Goal: Transaction & Acquisition: Purchase product/service

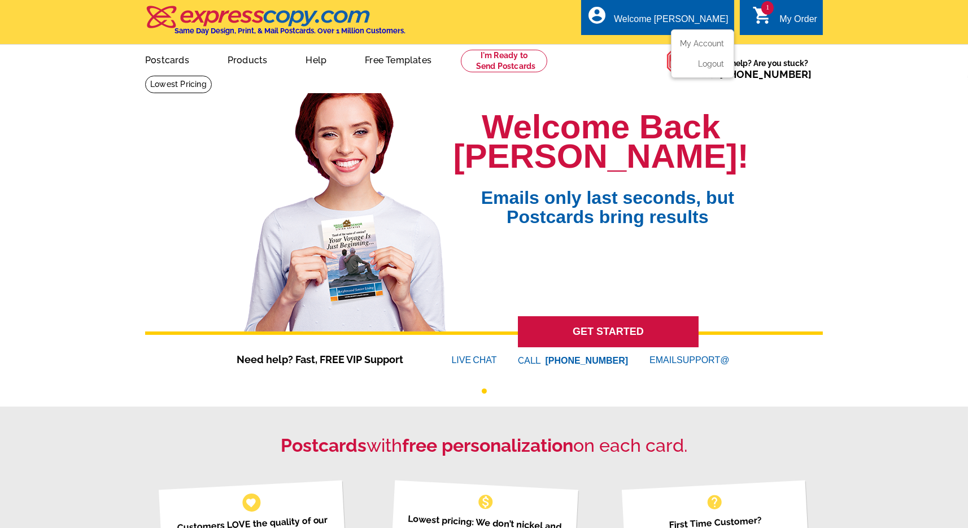
click at [690, 14] on div "Welcome [PERSON_NAME]" at bounding box center [671, 22] width 114 height 16
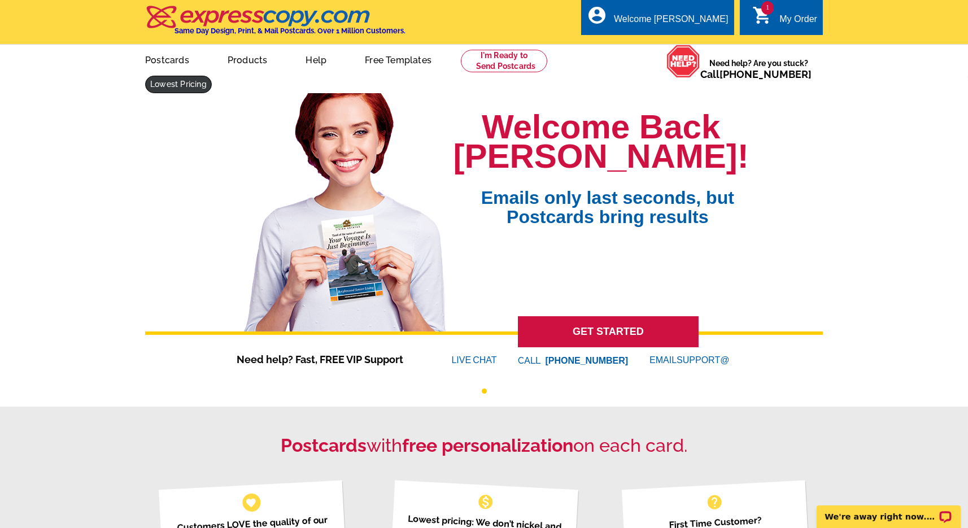
click at [172, 81] on link at bounding box center [178, 85] width 67 height 18
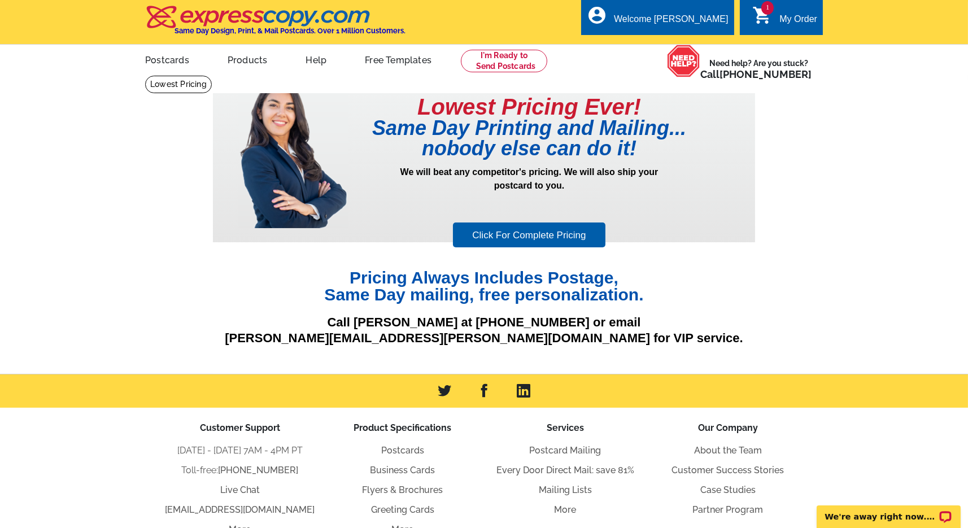
click at [517, 237] on link "Click For Complete Pricing" at bounding box center [529, 235] width 152 height 25
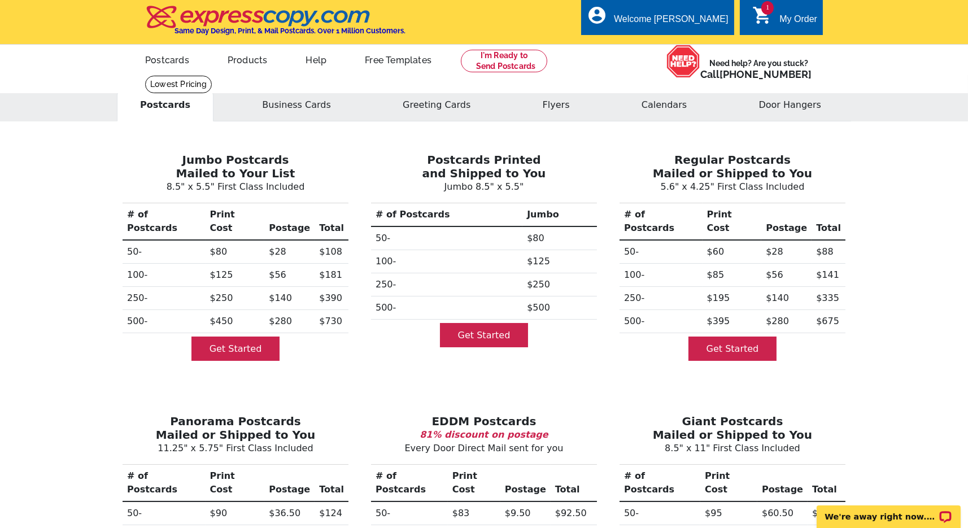
click at [758, 14] on icon "shopping_cart" at bounding box center [762, 15] width 20 height 20
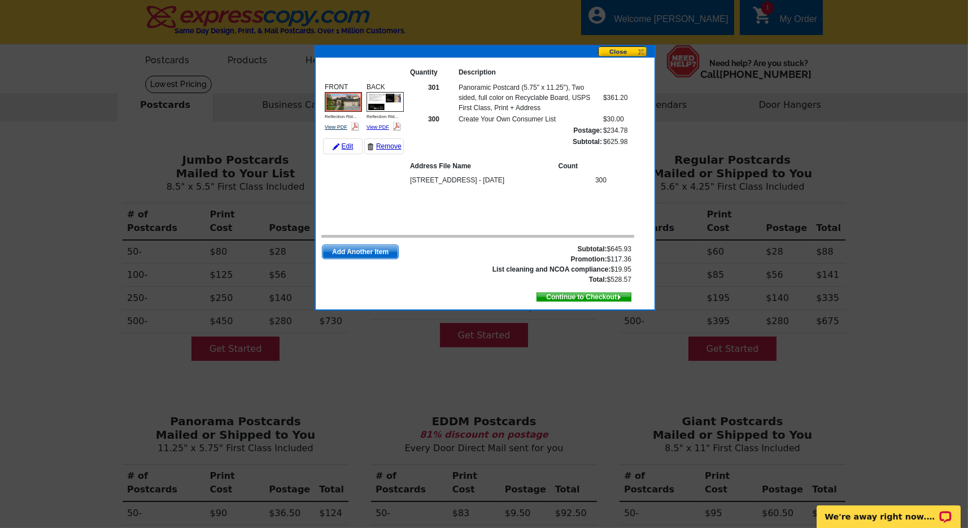
click at [338, 124] on link "View PDF" at bounding box center [336, 127] width 23 height 6
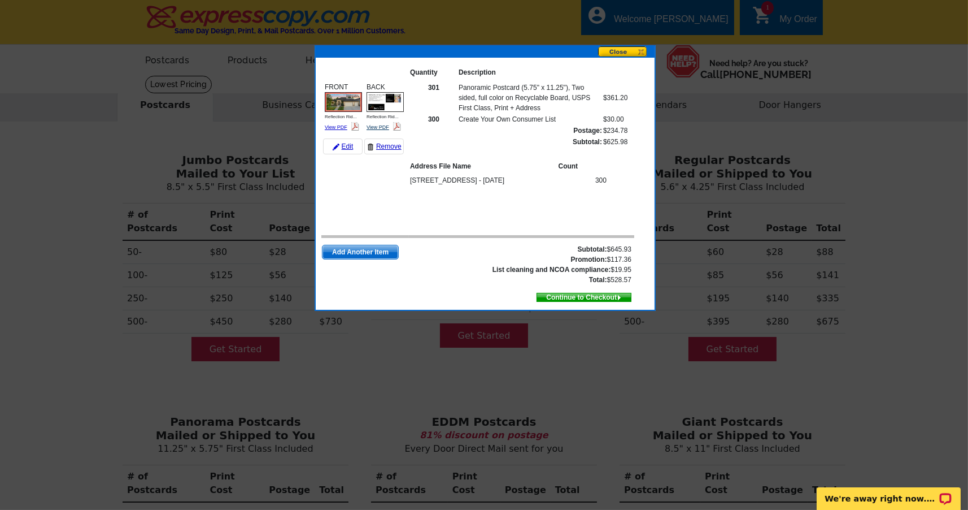
click at [377, 125] on link "View PDF" at bounding box center [378, 127] width 23 height 6
click at [549, 293] on span "Continue to Checkout" at bounding box center [584, 297] width 94 height 12
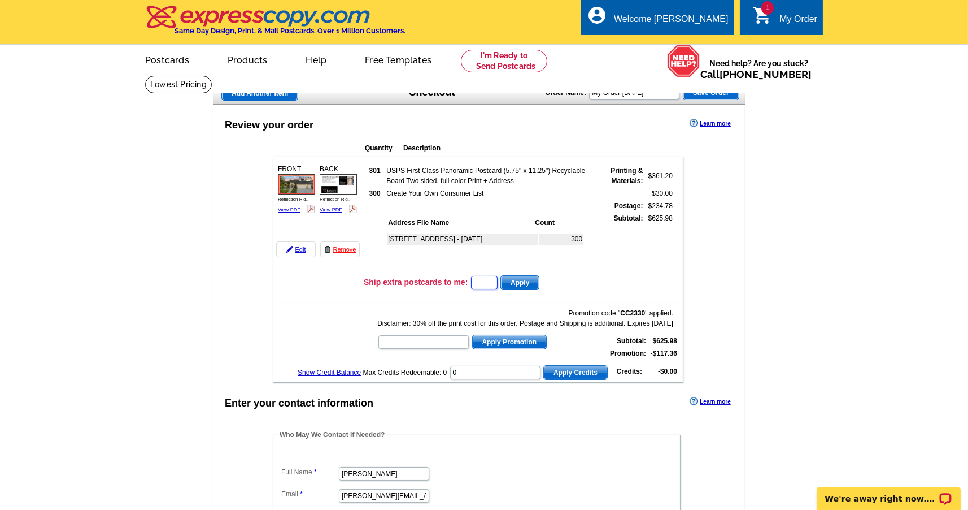
click at [482, 284] on input "text" at bounding box center [484, 283] width 27 height 14
type input "1"
click at [530, 277] on span "Apply" at bounding box center [520, 283] width 38 height 14
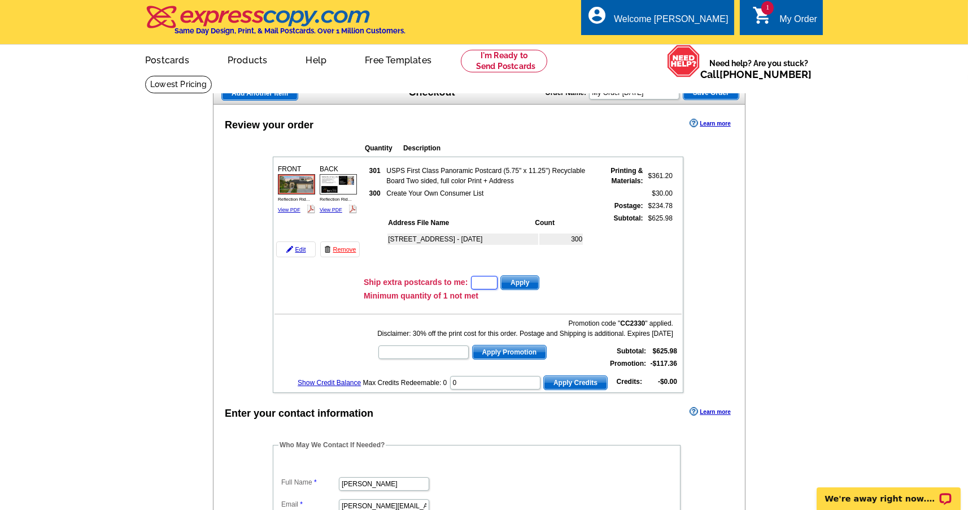
click at [494, 276] on input "text" at bounding box center [484, 283] width 27 height 14
type input "1"
click at [571, 271] on td "301 USPS First Class Panoramic Postcard (5.75" x 11.25") Recyclable Board Two s…" at bounding box center [522, 216] width 319 height 112
click at [533, 279] on span "Apply" at bounding box center [520, 283] width 38 height 14
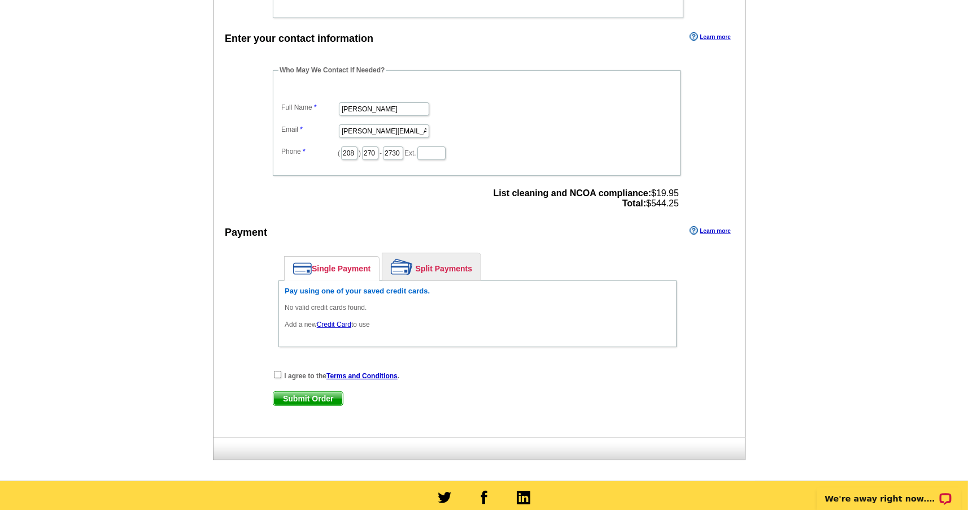
scroll to position [699, 0]
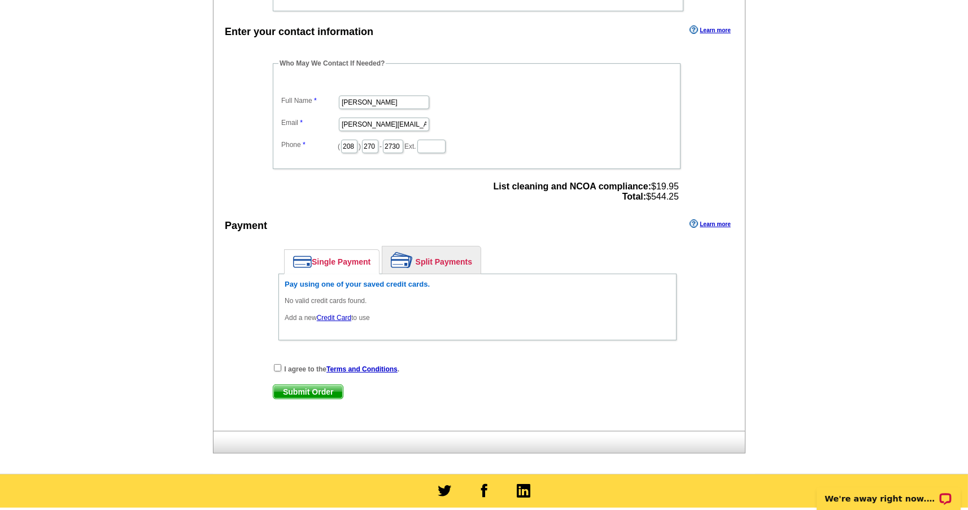
click at [277, 364] on input "checkbox" at bounding box center [277, 367] width 7 height 7
checkbox input "true"
click at [334, 314] on link "Credit Card" at bounding box center [334, 318] width 34 height 8
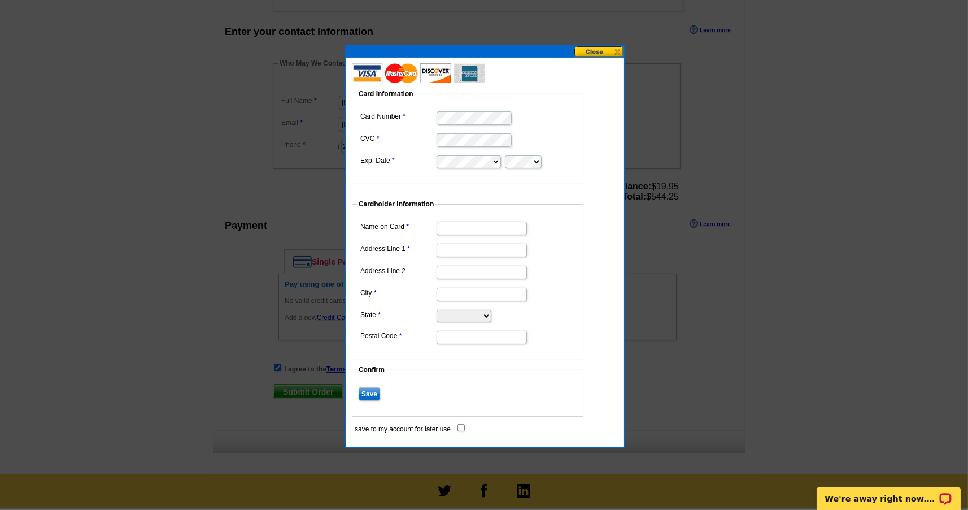
click at [456, 221] on input "Name on Card" at bounding box center [482, 228] width 90 height 14
type input "[US_STATE] 101 llc"
type input "2216 s white pine pl"
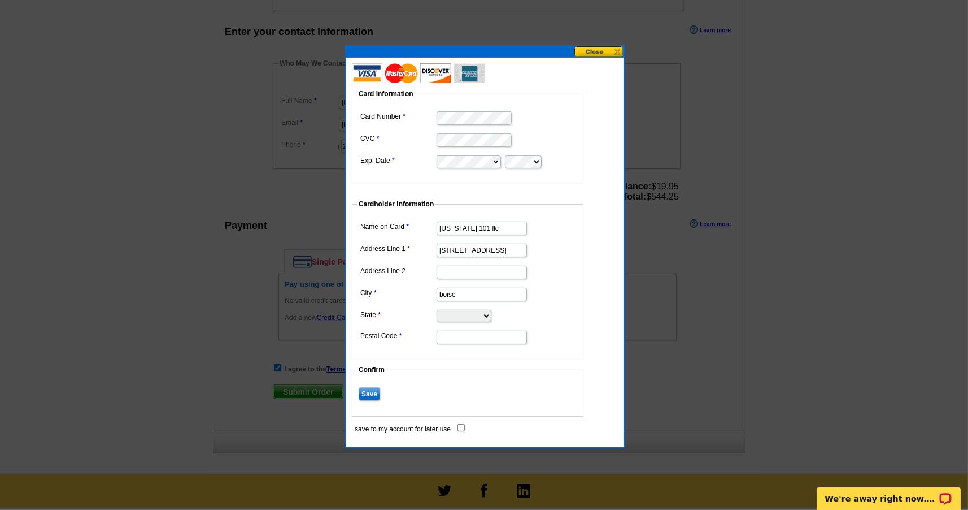
type input "boise"
select select "ID"
type input "83706"
click at [367, 390] on input "Save" at bounding box center [369, 394] width 21 height 14
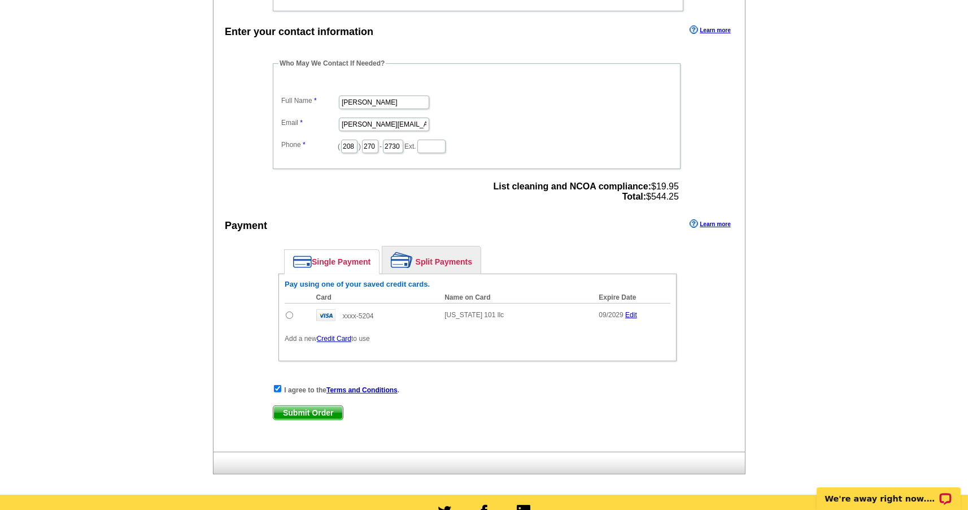
click at [287, 311] on input "radio" at bounding box center [289, 314] width 7 height 7
radio input "true"
click at [311, 406] on span "Submit Order" at bounding box center [307, 413] width 69 height 14
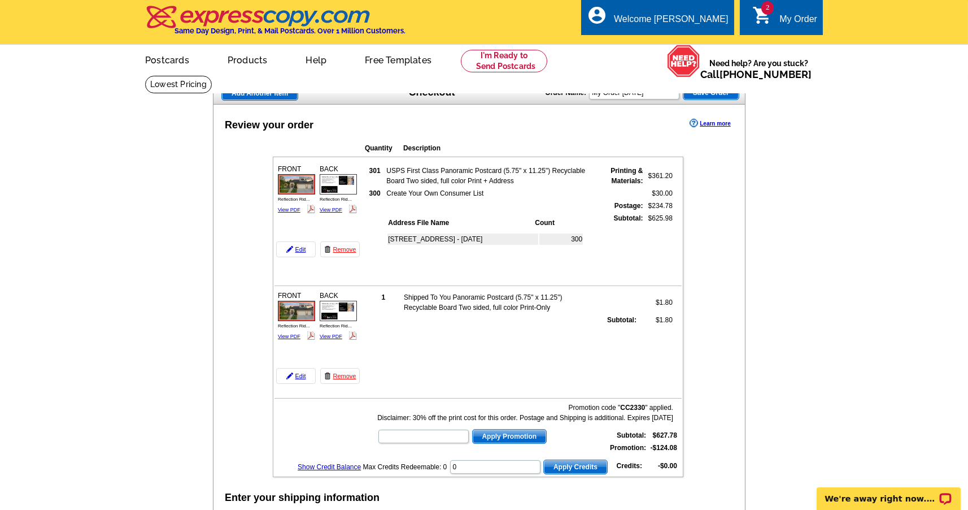
click at [765, 9] on span "2" at bounding box center [767, 8] width 12 height 14
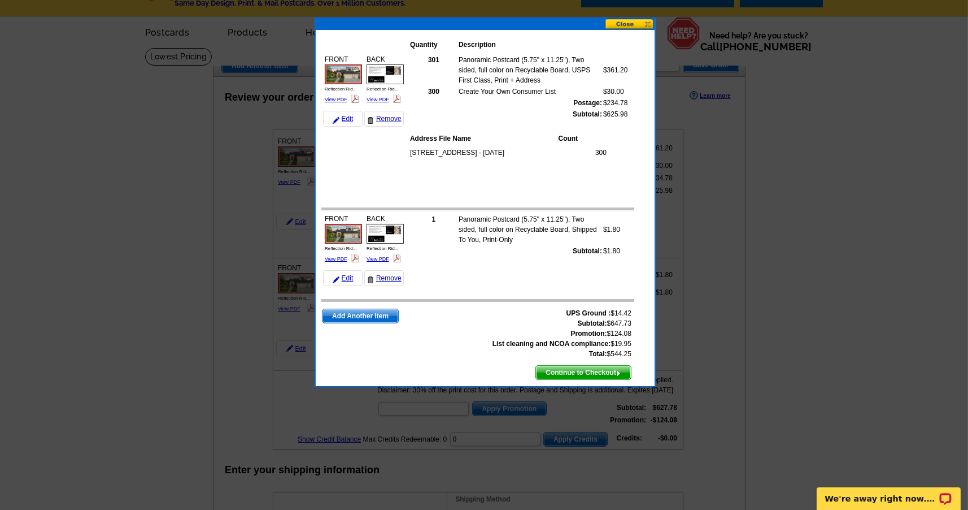
scroll to position [38, 0]
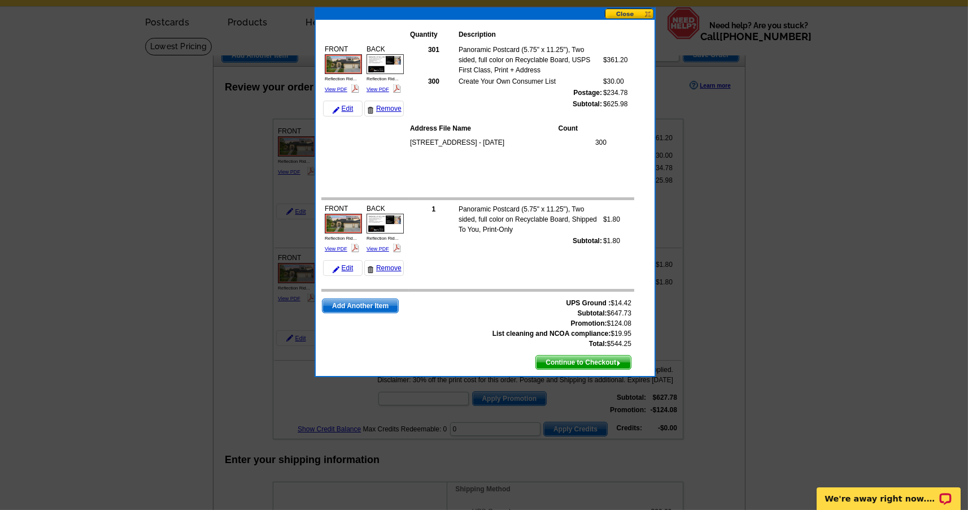
click at [549, 358] on span "Continue to Checkout" at bounding box center [583, 362] width 95 height 14
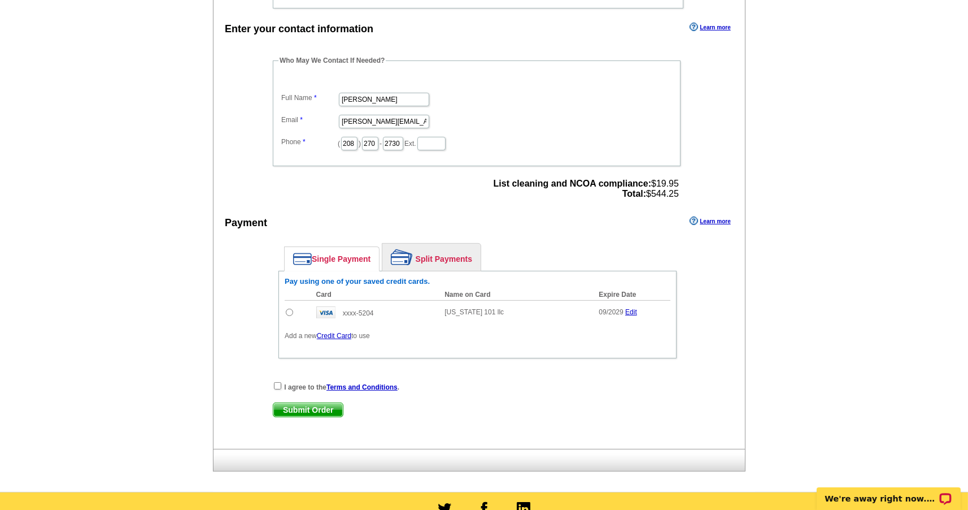
scroll to position [704, 0]
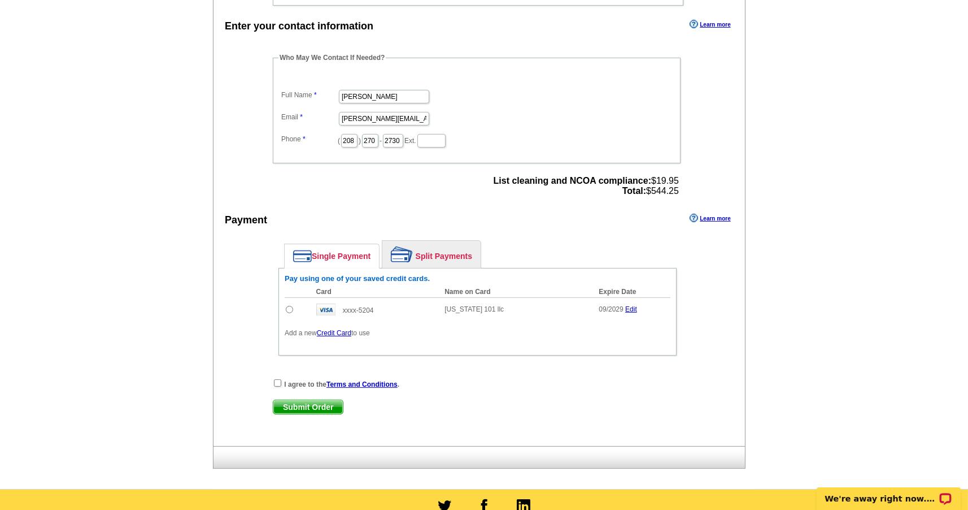
click at [297, 250] on img at bounding box center [302, 256] width 19 height 12
click at [307, 250] on img at bounding box center [302, 256] width 19 height 12
